Goal: Information Seeking & Learning: Learn about a topic

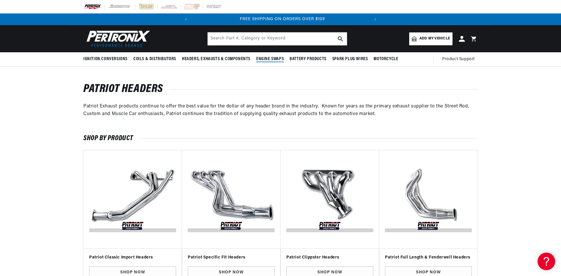
scroll to position [0, 177]
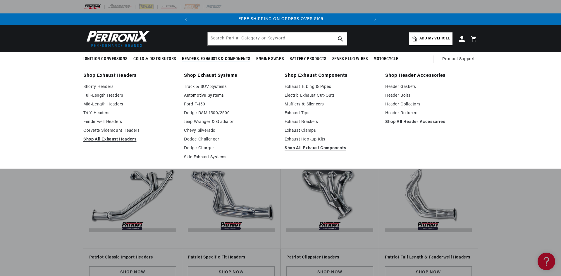
click at [196, 93] on link "Automotive Systems" at bounding box center [230, 95] width 92 height 7
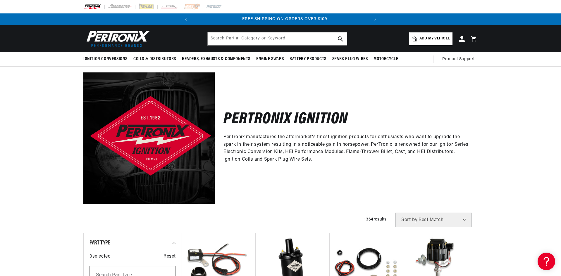
scroll to position [0, 177]
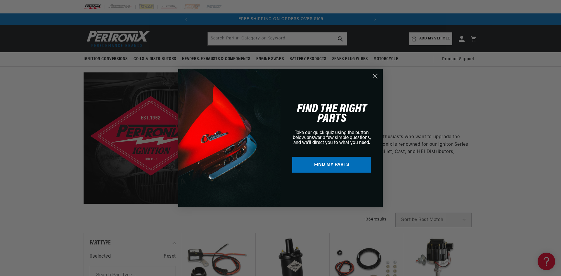
click at [378, 77] on circle "Close dialog" at bounding box center [376, 76] width 10 height 10
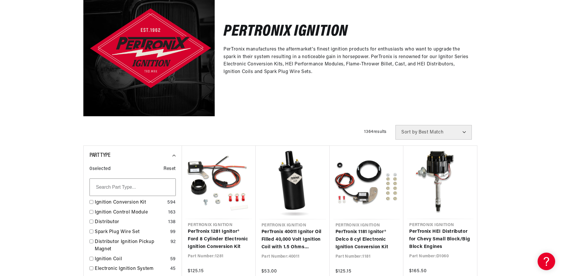
scroll to position [0, 0]
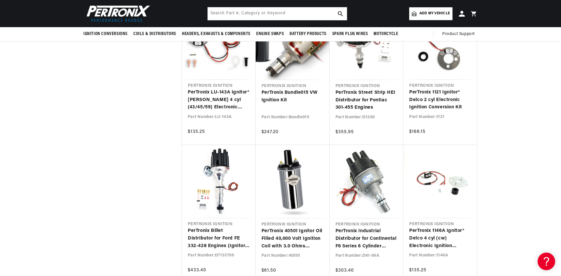
scroll to position [2018, 0]
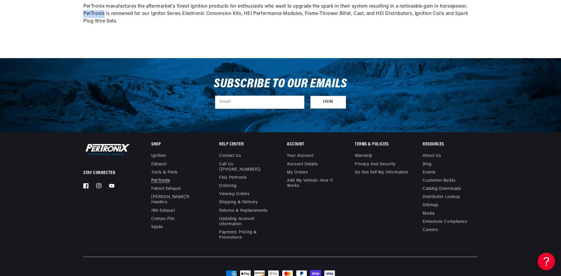
drag, startPoint x: 83, startPoint y: 13, endPoint x: 105, endPoint y: 13, distance: 21.6
click at [105, 13] on div "PerTronix manufactures the aftermarket's finest ignition products for enthusias…" at bounding box center [280, 14] width 423 height 23
copy span "PerTronix"
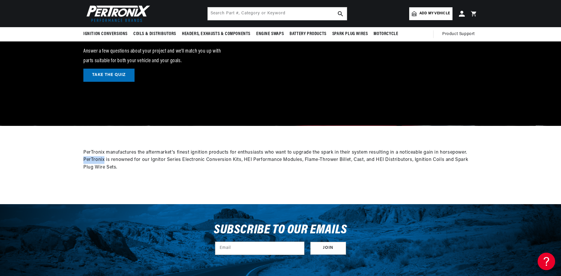
scroll to position [0, 0]
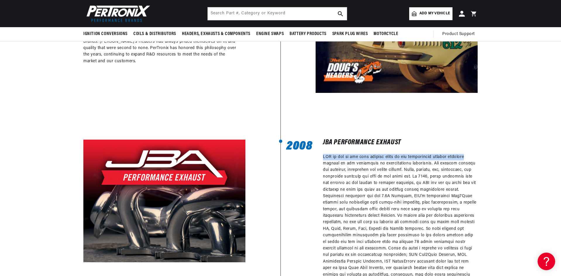
drag, startPoint x: 560, startPoint y: 121, endPoint x: 559, endPoint y: 152, distance: 30.7
click at [559, 152] on div "1970 1991 PERTRONIX IGNITION With the tremendous growth of the performance indu…" at bounding box center [280, 200] width 561 height 1161
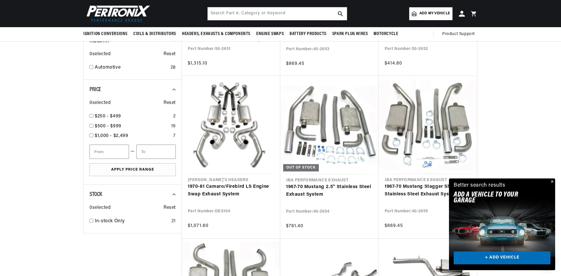
scroll to position [0, 177]
click at [552, 182] on button "Close" at bounding box center [551, 182] width 7 height 7
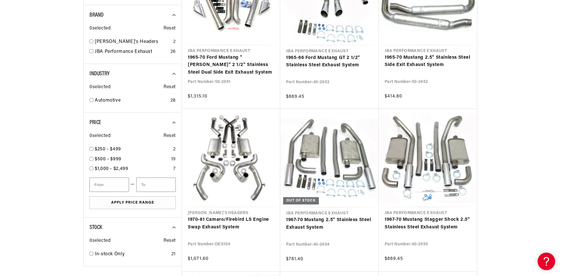
scroll to position [234, 0]
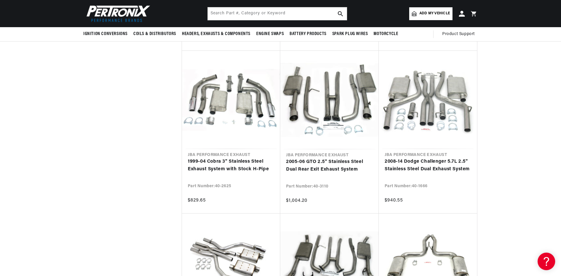
scroll to position [575, 0]
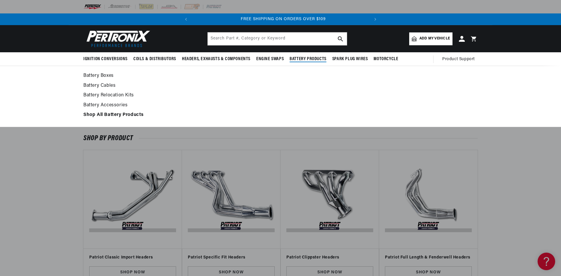
scroll to position [0, 177]
